Goal: Contribute content: Add original content to the website for others to see

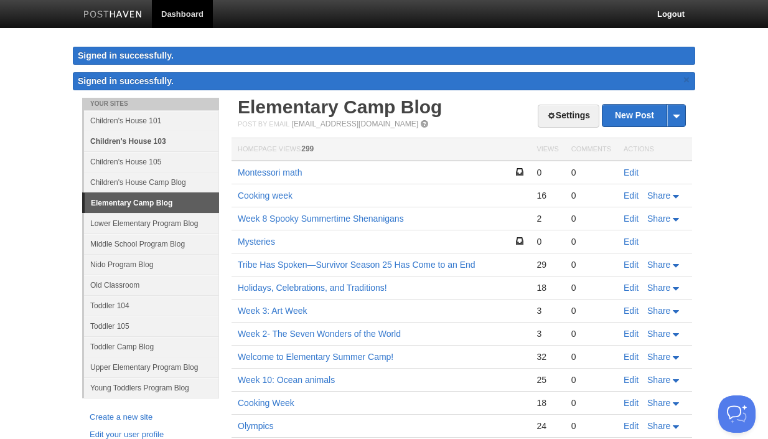
click at [167, 140] on link "Children's House 103" at bounding box center [151, 141] width 135 height 21
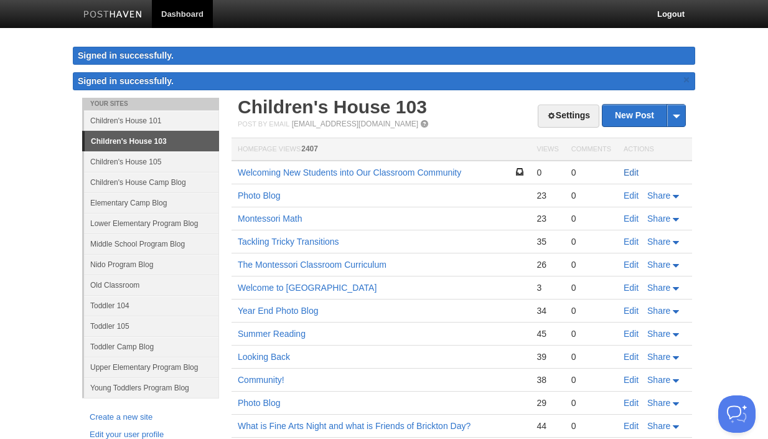
click at [632, 171] on link "Edit" at bounding box center [631, 172] width 15 height 10
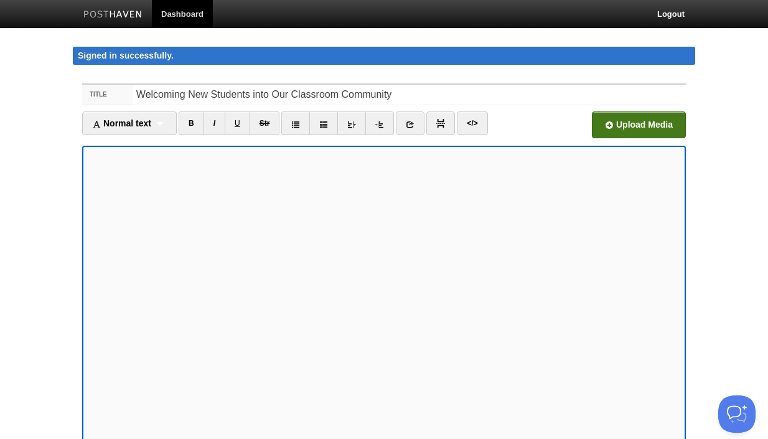
click at [632, 123] on input "file" at bounding box center [263, 127] width 943 height 63
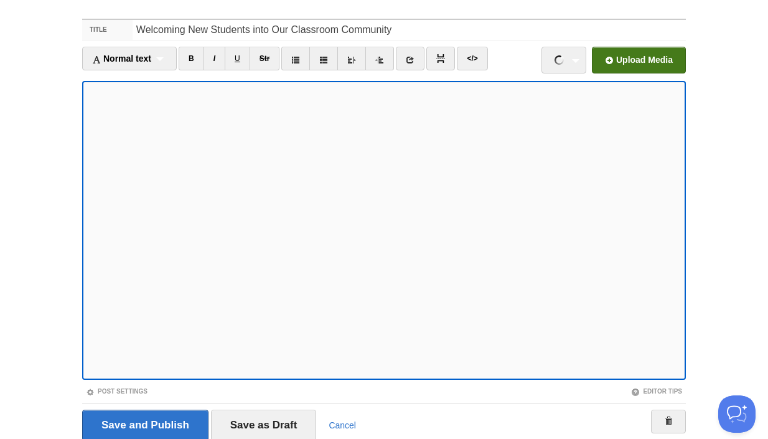
scroll to position [86, 0]
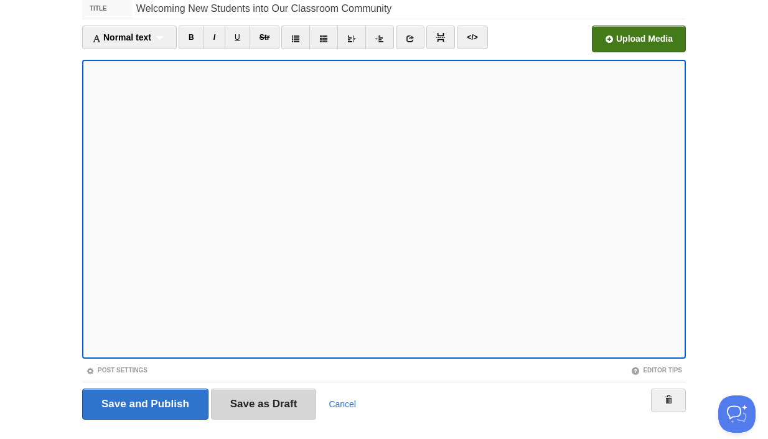
click at [253, 401] on input "Save as Draft" at bounding box center [264, 403] width 106 height 31
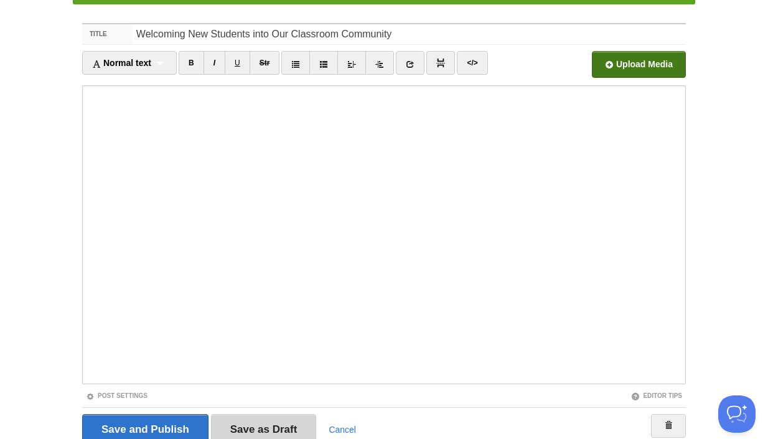
scroll to position [72, 0]
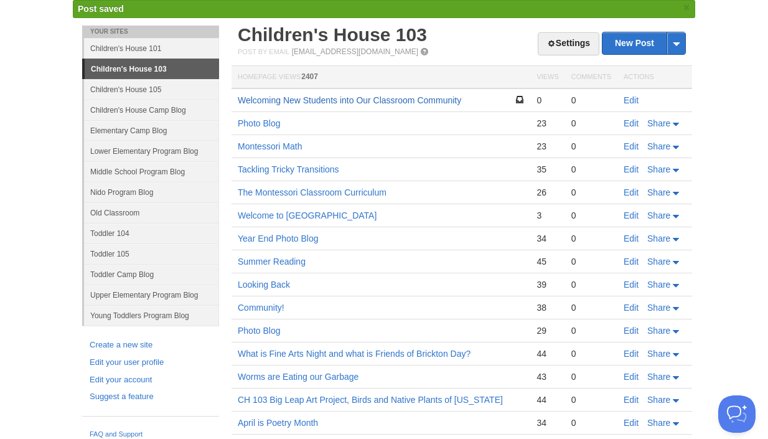
click at [276, 99] on link "Welcoming New Students into Our Classroom Community" at bounding box center [349, 100] width 223 height 10
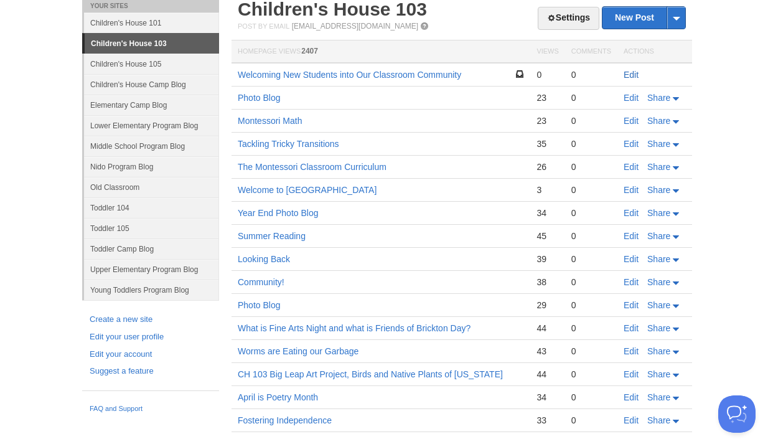
click at [629, 75] on link "Edit" at bounding box center [631, 75] width 15 height 10
